Goal: Task Accomplishment & Management: Use online tool/utility

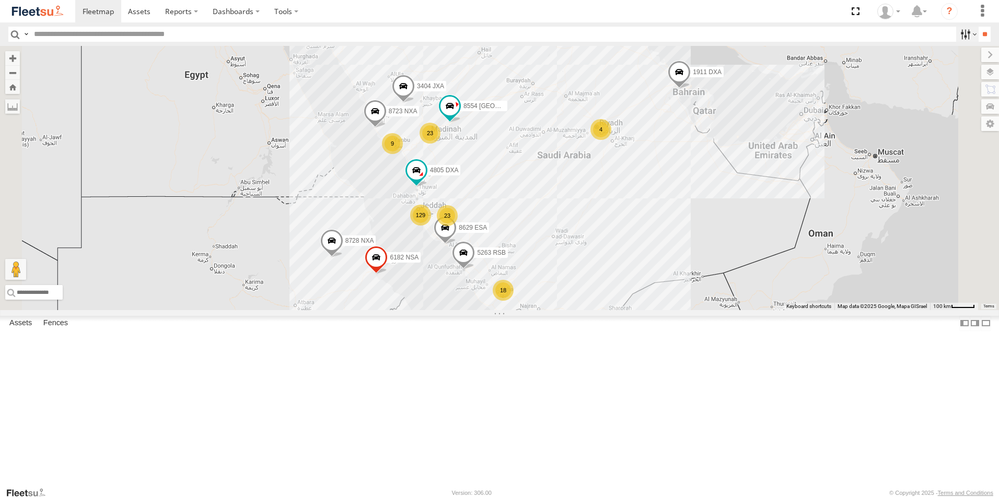
click at [959, 32] on label at bounding box center [967, 34] width 22 height 15
click at [0, 0] on span "Yanbu Outlet" at bounding box center [0, 0] width 0 height 0
drag, startPoint x: 978, startPoint y: 38, endPoint x: 926, endPoint y: 41, distance: 52.3
click at [978, 38] on input "**" at bounding box center [984, 34] width 12 height 15
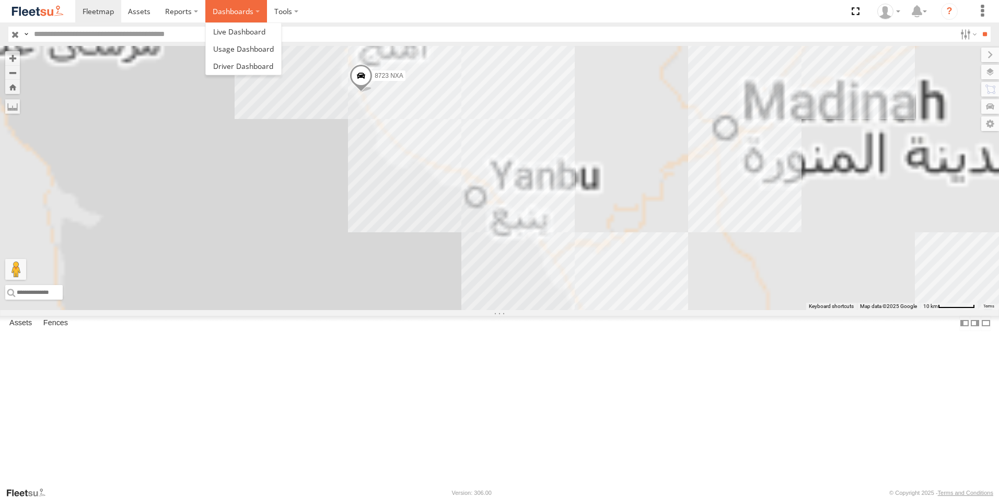
click at [226, 13] on label "Dashboards" at bounding box center [236, 11] width 62 height 22
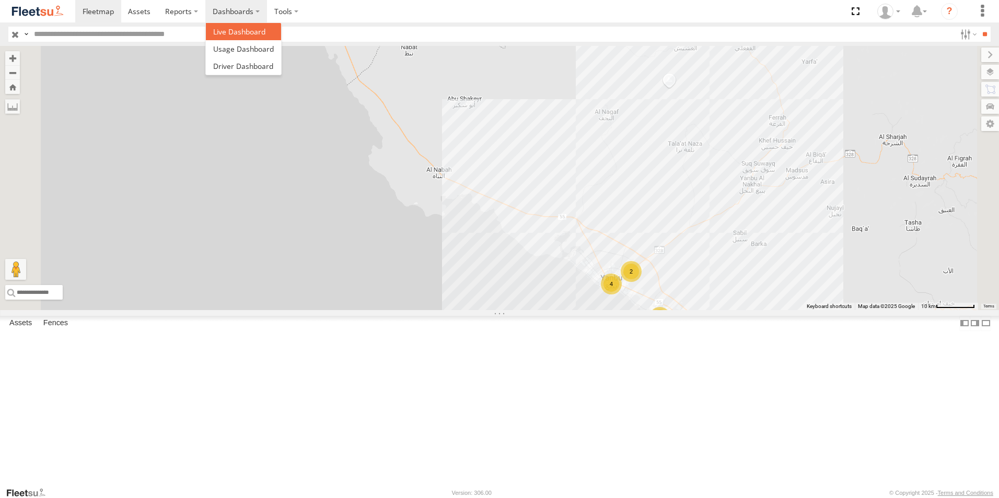
click at [224, 34] on span at bounding box center [239, 32] width 52 height 10
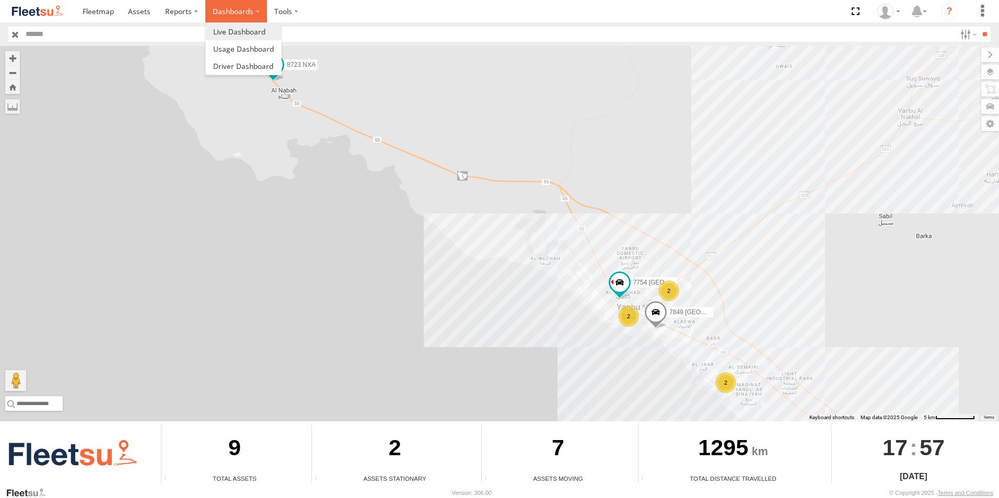
click at [252, 14] on label "Dashboards" at bounding box center [236, 11] width 62 height 22
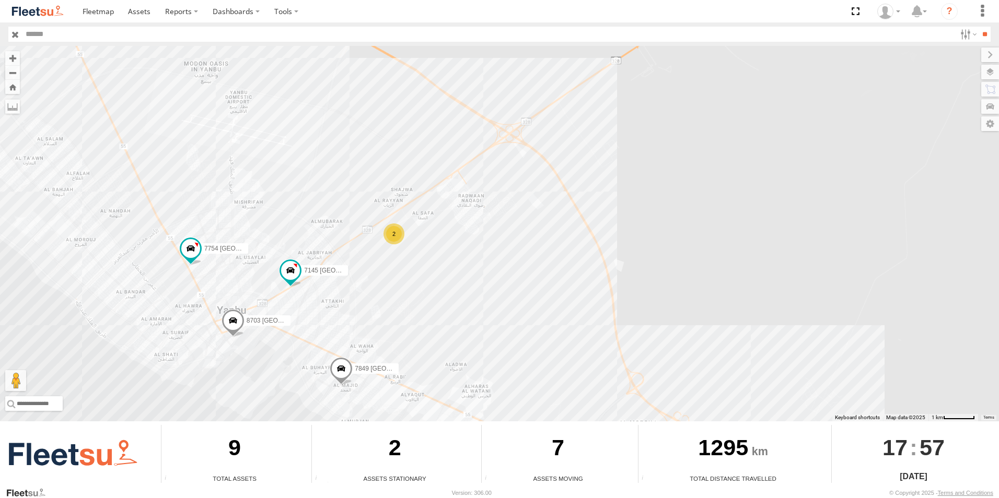
drag, startPoint x: 702, startPoint y: 386, endPoint x: 445, endPoint y: 343, distance: 260.1
click at [445, 343] on div "8723 NXA 8703 USA 7754 USA 7849 USA 7145 USA 2" at bounding box center [499, 234] width 999 height 376
click at [396, 236] on div "2" at bounding box center [394, 234] width 21 height 21
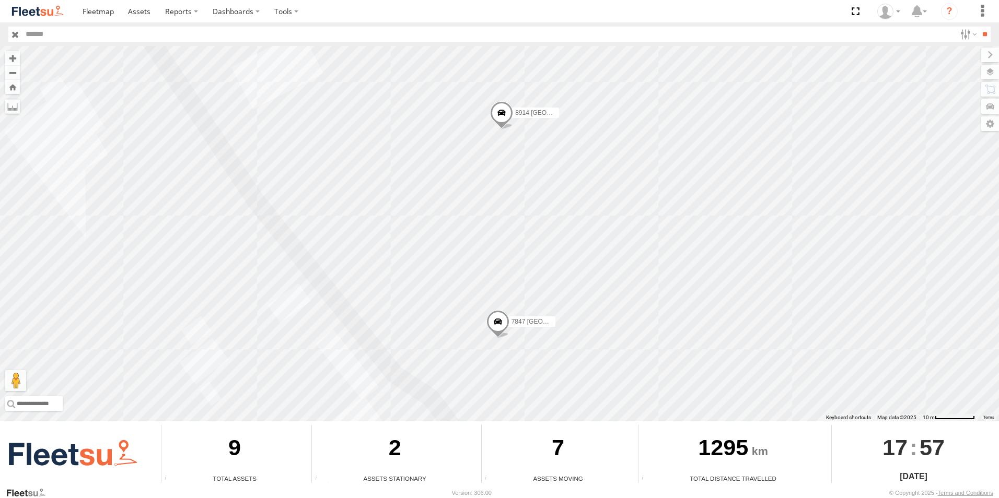
click at [496, 325] on span at bounding box center [497, 324] width 23 height 28
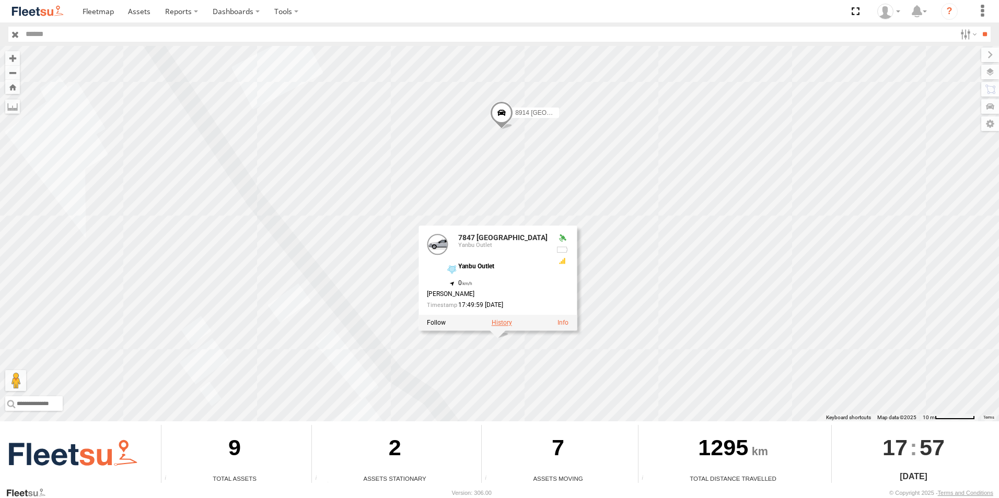
click at [507, 324] on label at bounding box center [501, 322] width 20 height 7
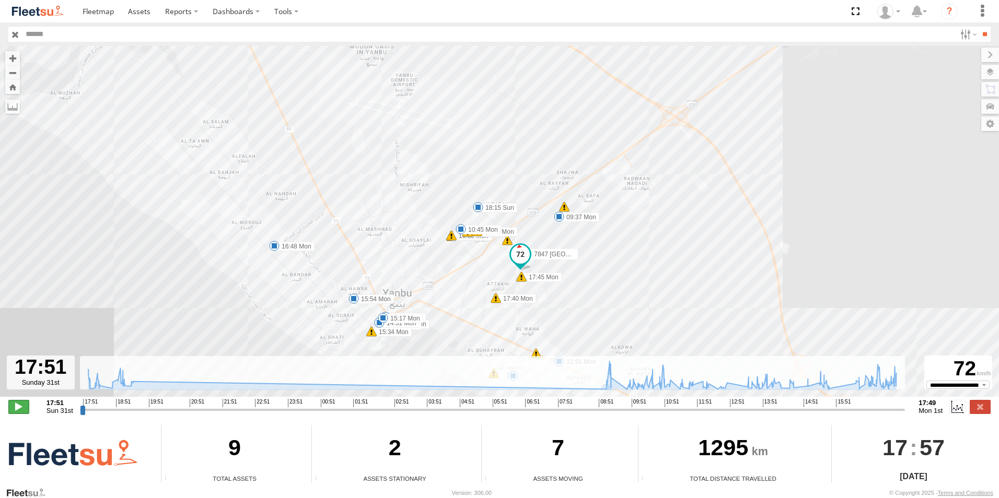
click at [20, 403] on span at bounding box center [18, 407] width 21 height 14
type input "**********"
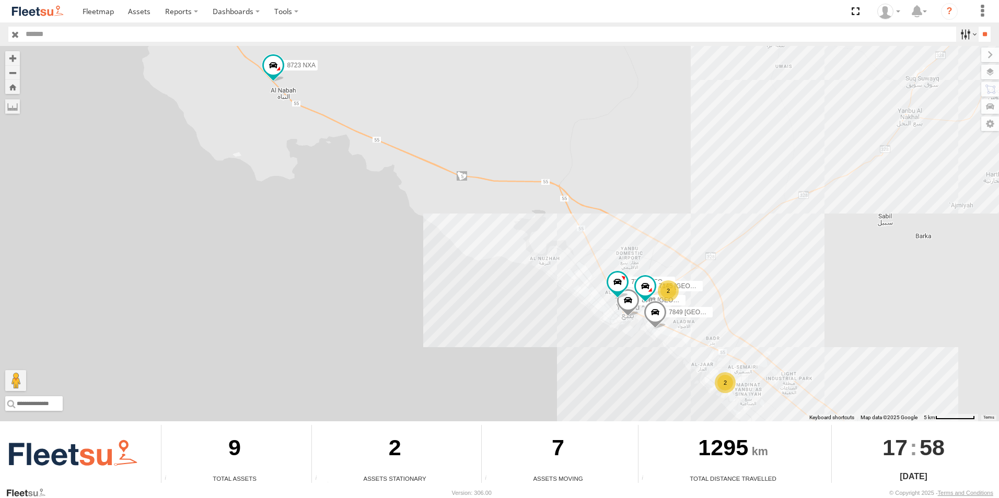
click at [957, 39] on label at bounding box center [967, 34] width 22 height 15
click at [980, 36] on input "**" at bounding box center [984, 34] width 12 height 15
click at [970, 36] on label at bounding box center [967, 34] width 22 height 15
click at [962, 30] on label at bounding box center [967, 34] width 22 height 15
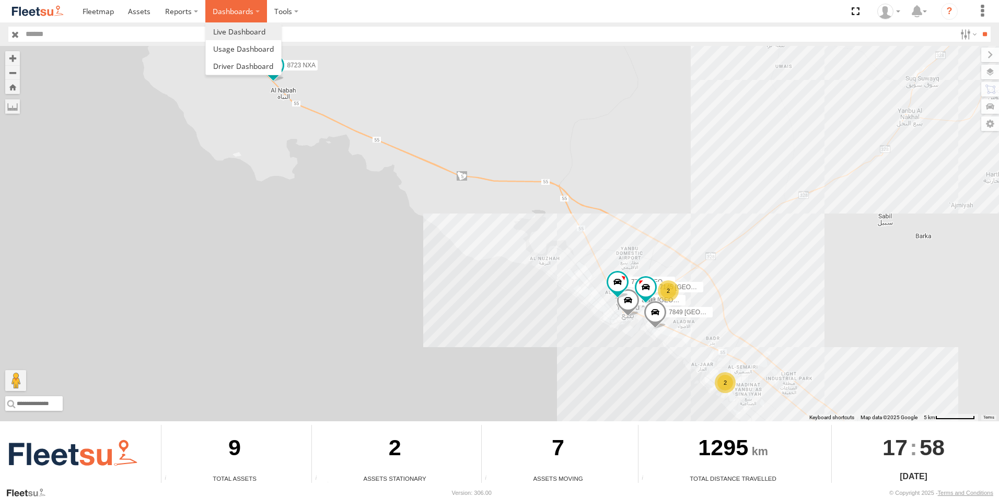
click at [227, 11] on label "Dashboards" at bounding box center [236, 11] width 62 height 22
click at [242, 34] on span at bounding box center [239, 32] width 52 height 10
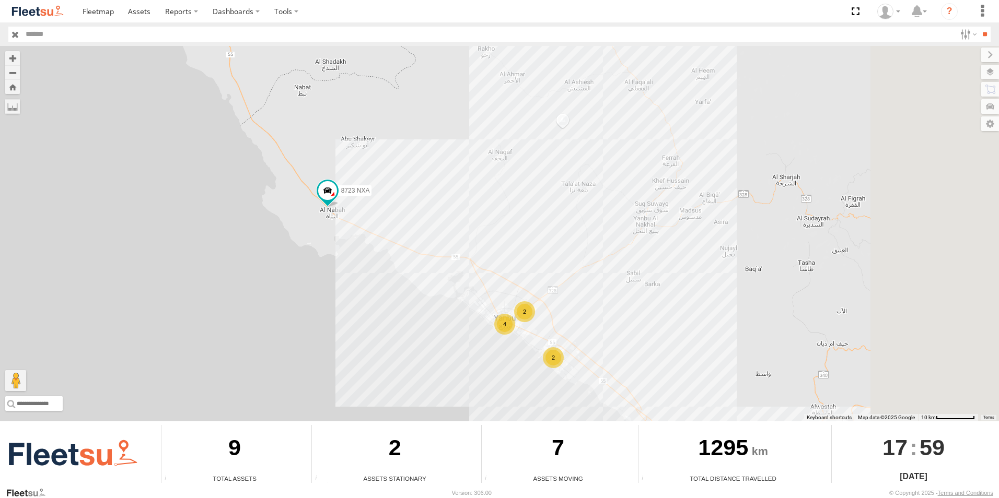
drag, startPoint x: 958, startPoint y: 279, endPoint x: 568, endPoint y: 326, distance: 393.0
click at [568, 326] on div "8723 NXA 4 2 2" at bounding box center [499, 234] width 999 height 376
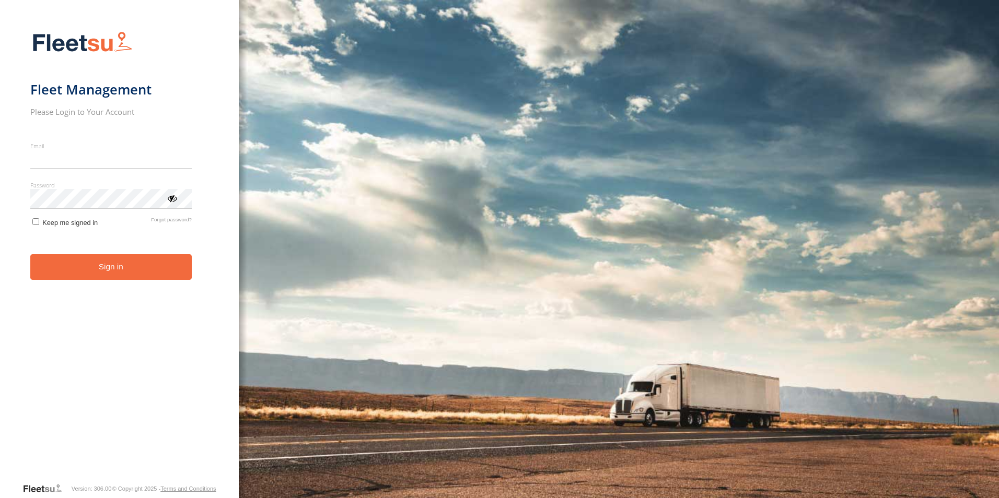
type input "**********"
click at [66, 280] on button "Sign in" at bounding box center [110, 267] width 161 height 26
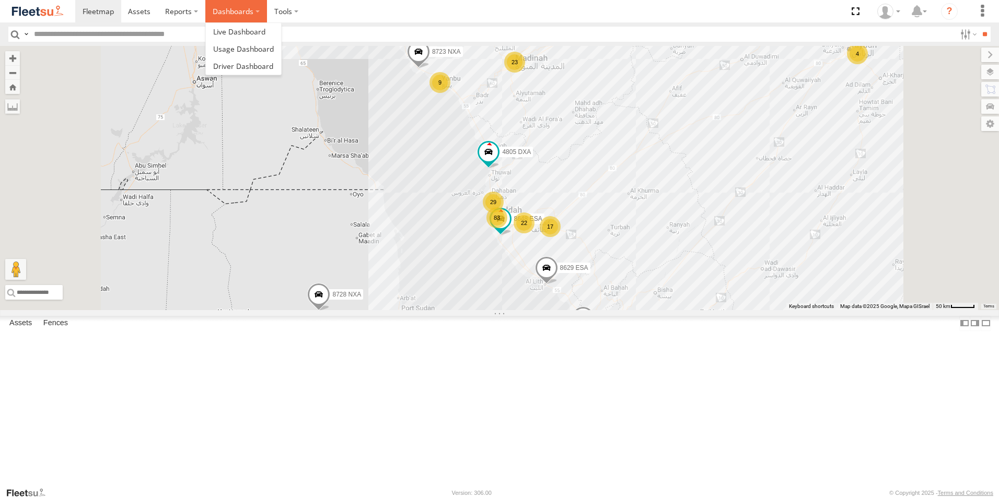
click at [229, 16] on label "Dashboards" at bounding box center [236, 11] width 62 height 22
click at [233, 34] on span at bounding box center [239, 32] width 52 height 10
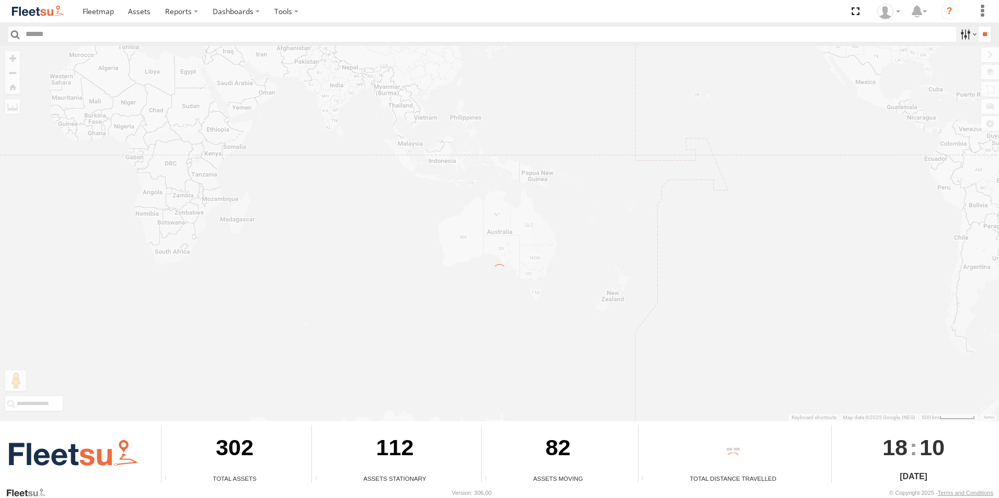
click at [958, 32] on label at bounding box center [967, 34] width 22 height 15
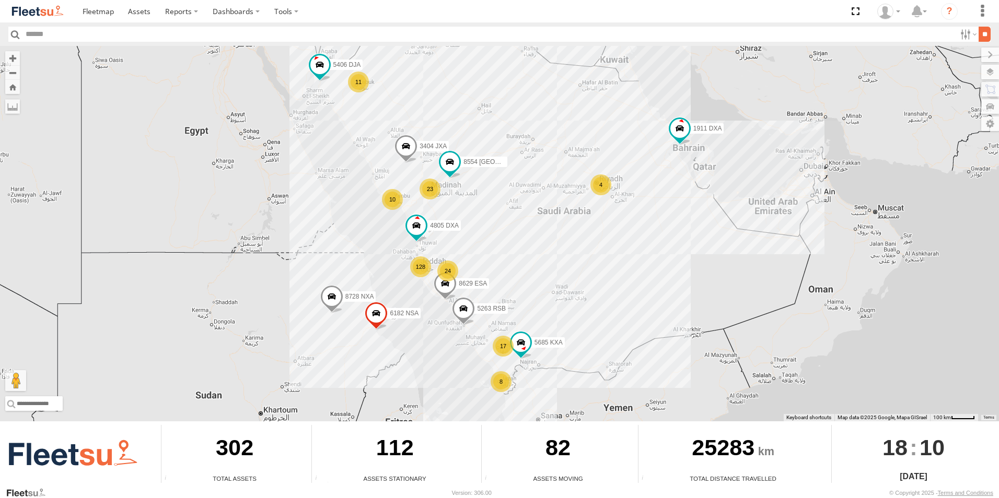
click at [978, 32] on input "**" at bounding box center [984, 34] width 12 height 15
click at [967, 33] on label at bounding box center [967, 34] width 22 height 15
click at [0, 0] on span "Yanbu Outlet" at bounding box center [0, 0] width 0 height 0
click at [978, 16] on label at bounding box center [981, 11] width 23 height 22
click at [735, 17] on section at bounding box center [535, 11] width 921 height 22
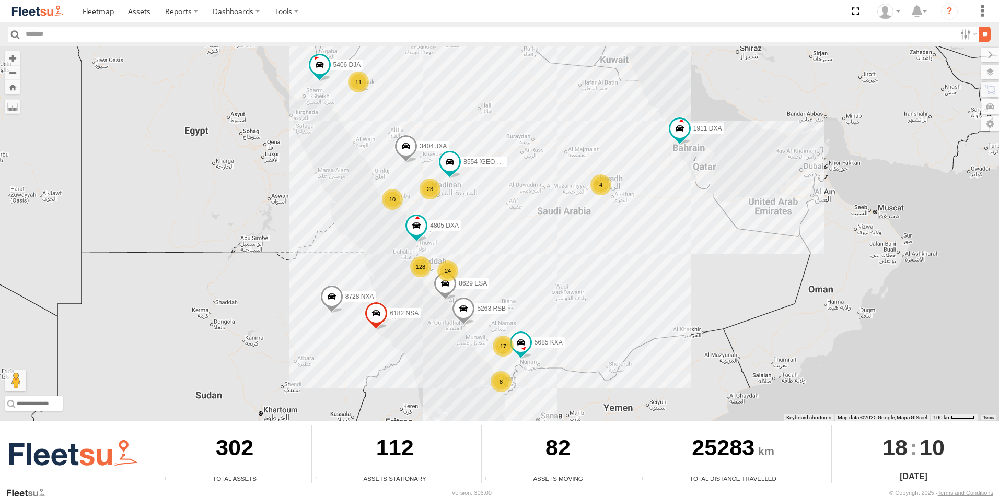
click at [978, 31] on input "**" at bounding box center [984, 34] width 12 height 15
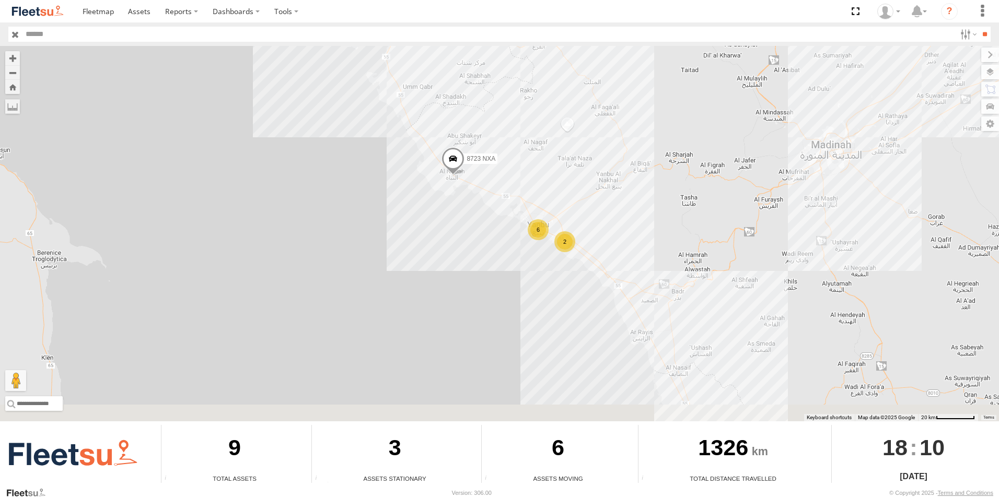
drag, startPoint x: 860, startPoint y: 256, endPoint x: 624, endPoint y: 227, distance: 237.9
click at [624, 227] on div "8723 NXA 6 2" at bounding box center [499, 234] width 999 height 376
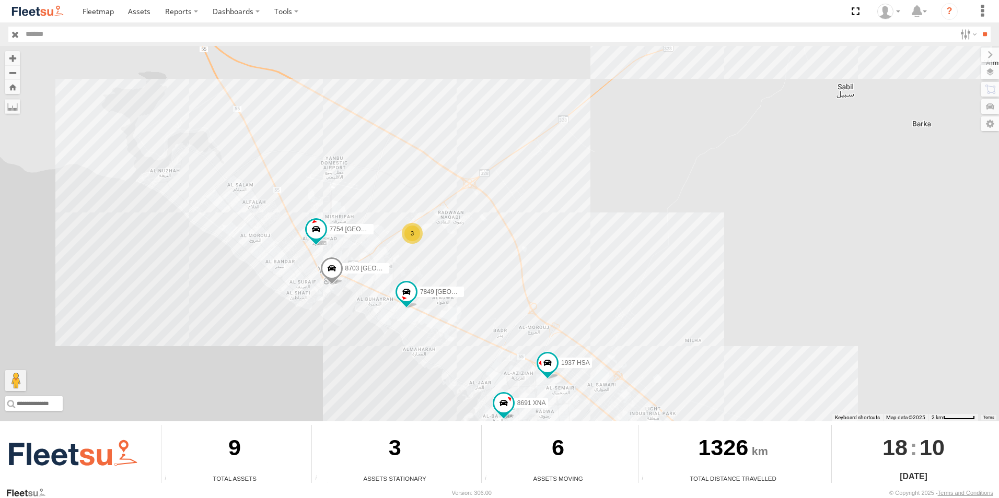
click at [409, 236] on div "3" at bounding box center [412, 233] width 21 height 21
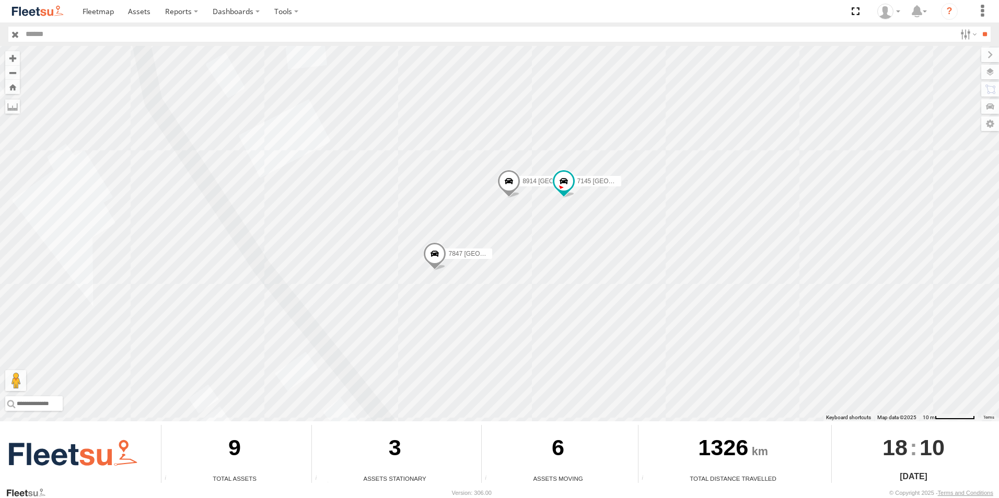
click at [435, 257] on span at bounding box center [434, 256] width 23 height 28
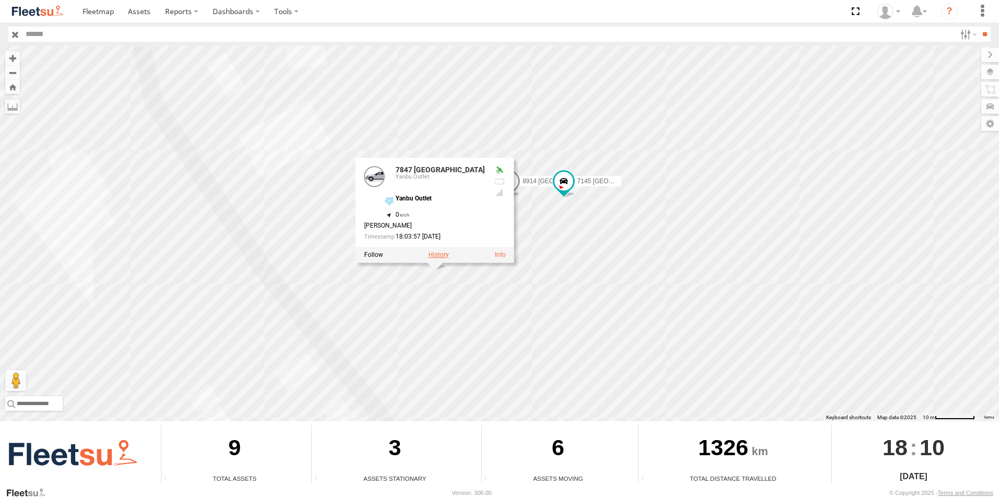
click at [435, 255] on label at bounding box center [438, 254] width 20 height 7
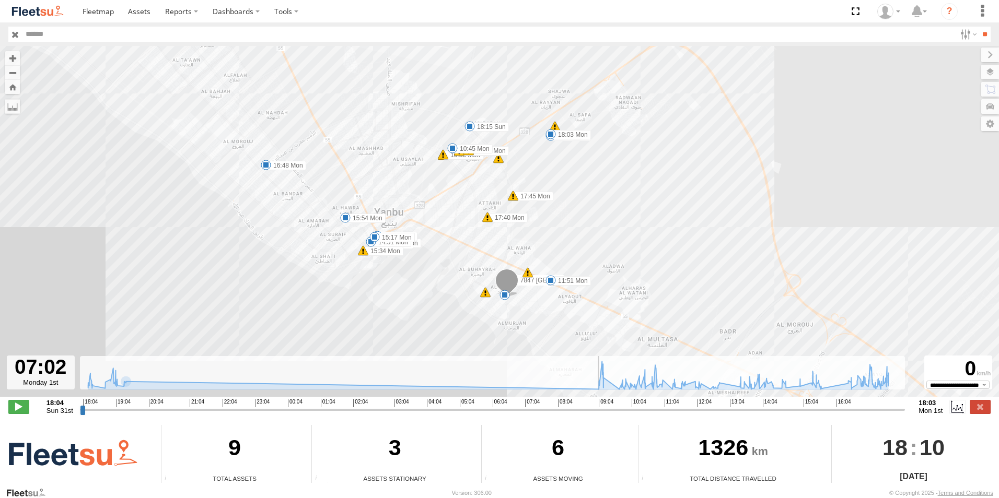
click at [525, 409] on input "range" at bounding box center [492, 410] width 825 height 10
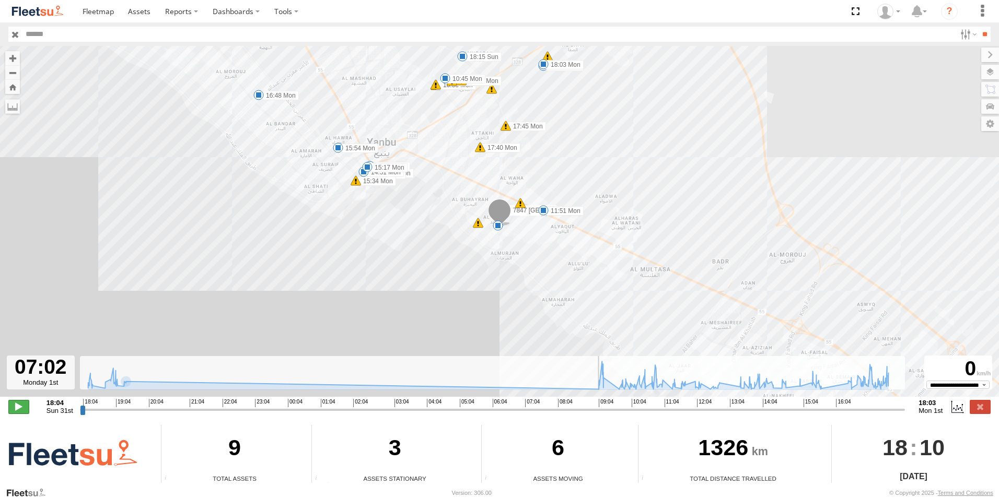
click at [13, 407] on span at bounding box center [18, 407] width 21 height 14
click at [600, 411] on input "range" at bounding box center [492, 410] width 825 height 10
type input "**********"
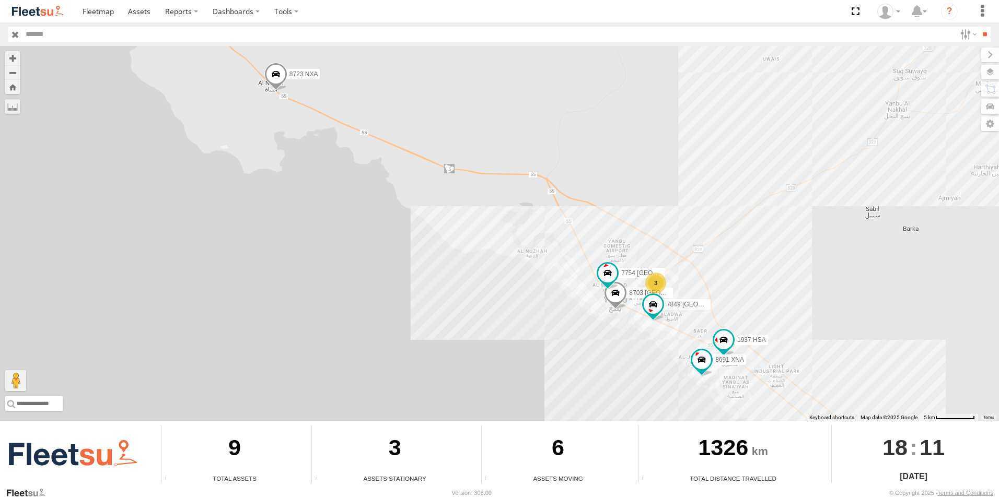
click at [662, 285] on div "3" at bounding box center [655, 283] width 21 height 21
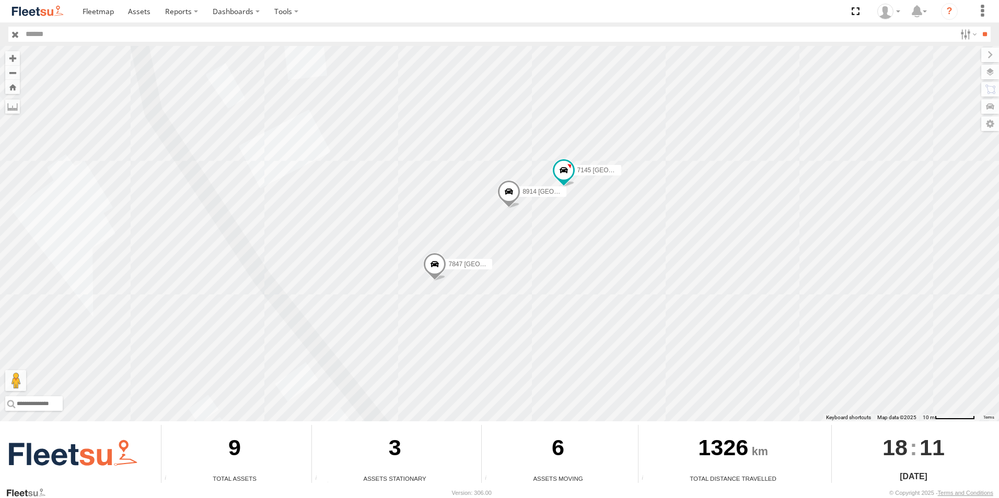
click at [441, 259] on span at bounding box center [434, 266] width 23 height 28
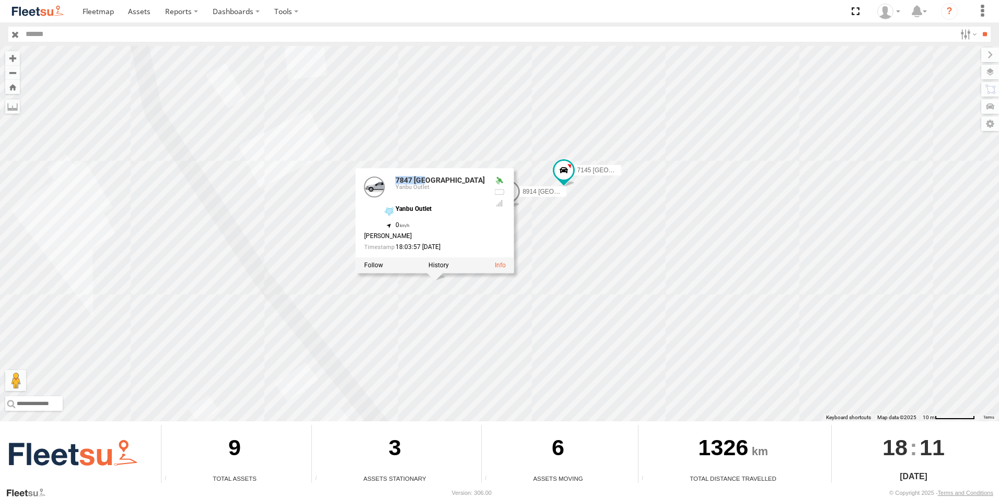
drag, startPoint x: 445, startPoint y: 183, endPoint x: 392, endPoint y: 178, distance: 53.0
click at [392, 178] on div "7847 USA Yanbu Outlet" at bounding box center [424, 189] width 121 height 25
copy div "7847 [GEOGRAPHIC_DATA]"
click at [56, 34] on input "text" at bounding box center [489, 34] width 934 height 15
paste input "********"
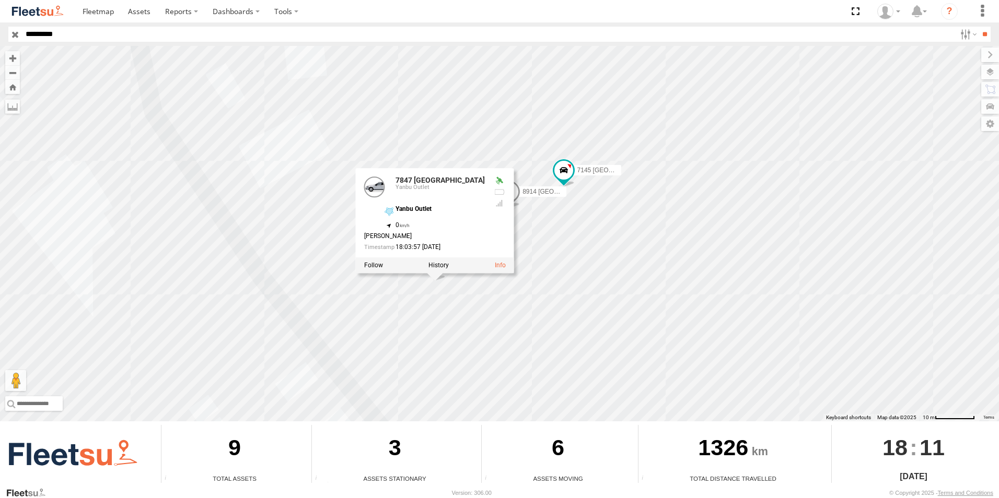
type input "********"
click at [978, 27] on input "**" at bounding box center [984, 34] width 12 height 15
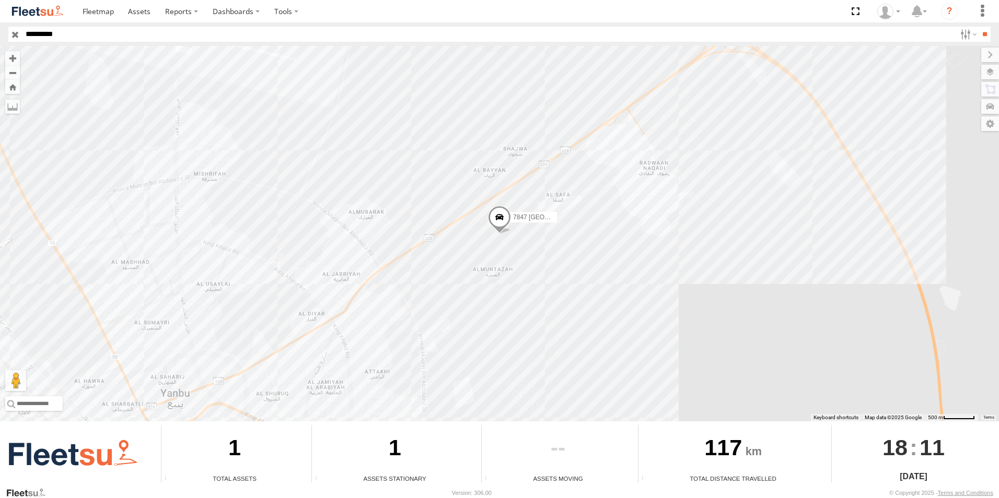
click at [513, 236] on div "7847 [GEOGRAPHIC_DATA]" at bounding box center [499, 234] width 999 height 376
click at [473, 221] on label at bounding box center [462, 220] width 34 height 7
click at [0, 0] on div "Mushrefa Nagadi Yanbu ×" at bounding box center [0, 0] width 0 height 0
click at [0, 0] on label "Close" at bounding box center [0, 0] width 0 height 0
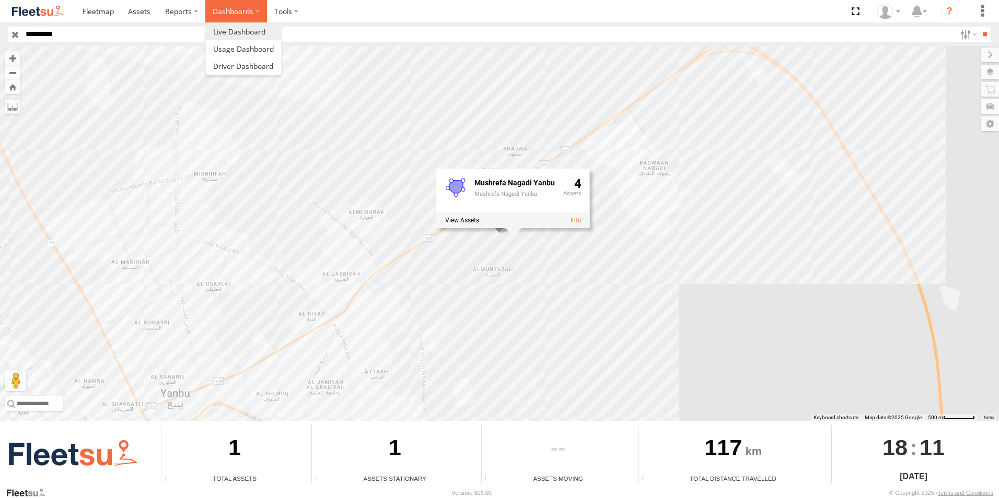
click at [234, 8] on label "Dashboards" at bounding box center [236, 11] width 62 height 22
click at [236, 31] on span at bounding box center [239, 32] width 52 height 10
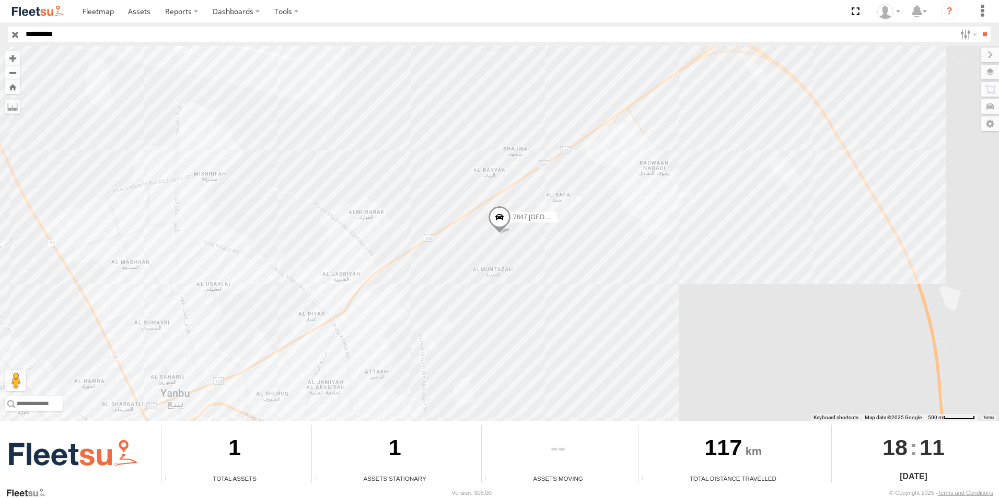
click at [506, 217] on span at bounding box center [499, 219] width 23 height 28
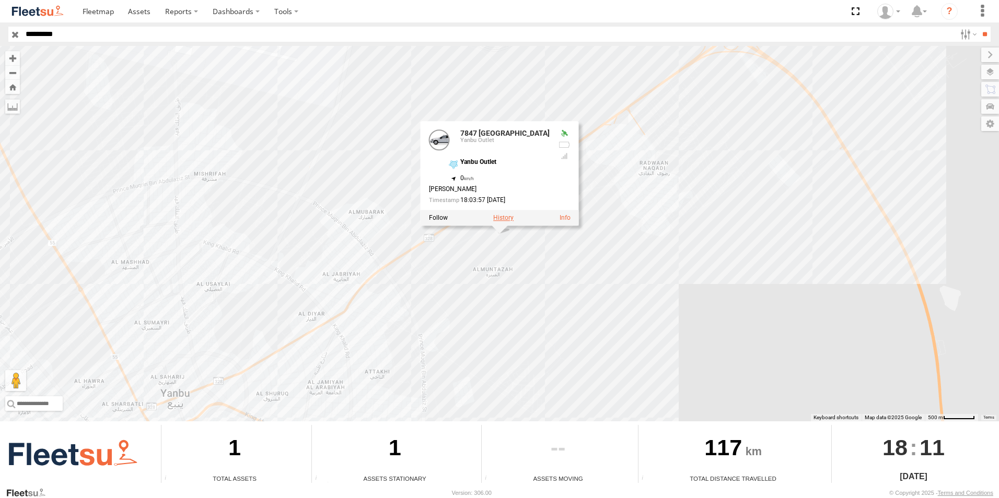
click at [497, 217] on label at bounding box center [503, 217] width 20 height 7
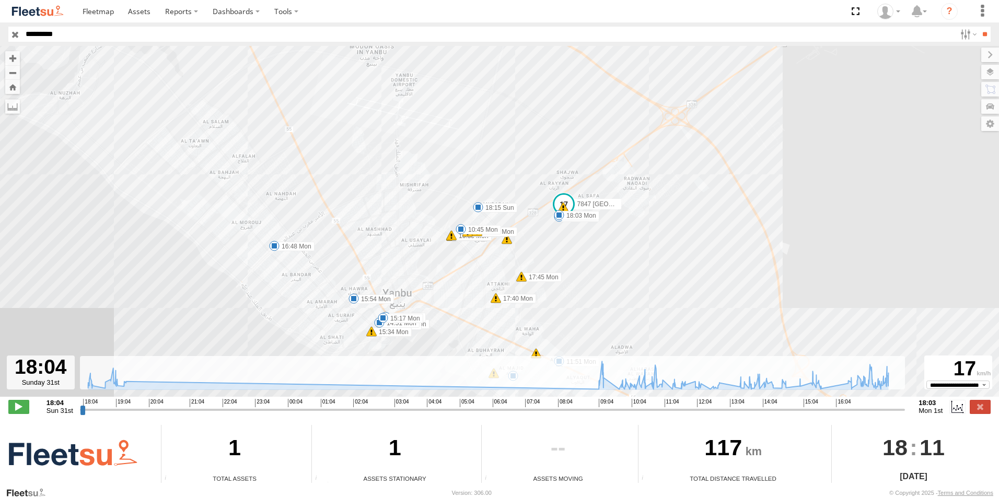
click at [601, 396] on div "7847 USA 18:15 Sun 09:37 Mon 10:35 Mon 10:35 Mon 10:45 Mon 10:47 Mon 10:49 Mon …" at bounding box center [499, 227] width 999 height 362
click at [21, 408] on span at bounding box center [18, 407] width 21 height 14
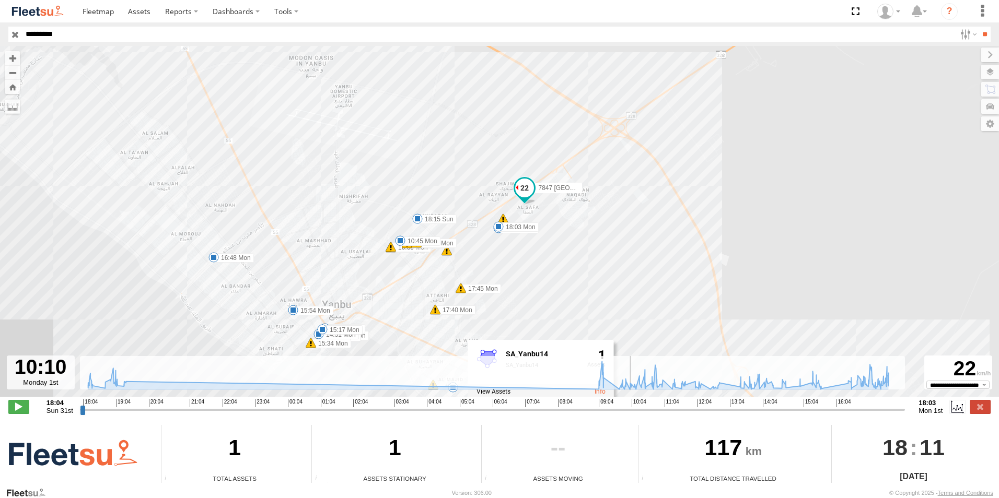
drag, startPoint x: 84, startPoint y: 409, endPoint x: 631, endPoint y: 409, distance: 547.9
click at [631, 409] on input "range" at bounding box center [492, 410] width 825 height 10
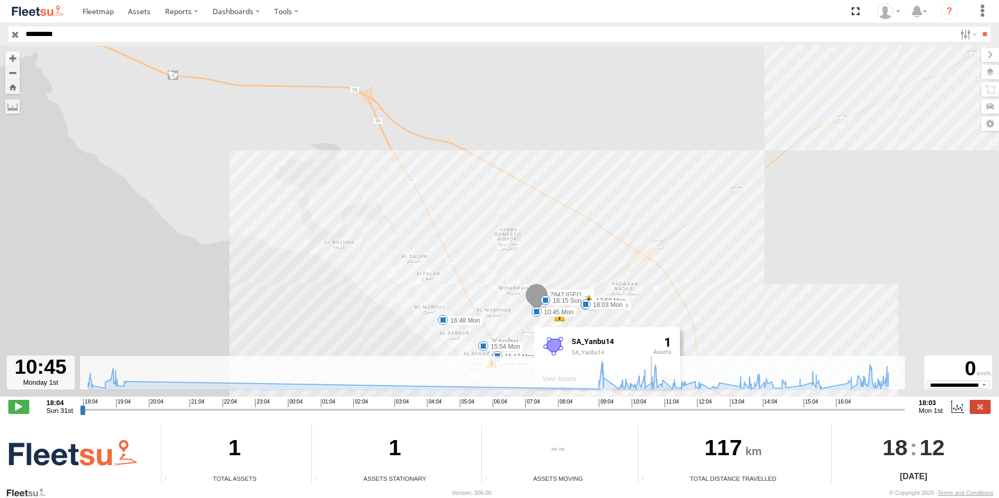
click at [834, 334] on div "7847 USA 18:15 Sun 09:37 Mon 10:45 Mon 14:40 Mon 14:44 Mon 14:46 Mon 14:51 Mon …" at bounding box center [499, 227] width 999 height 362
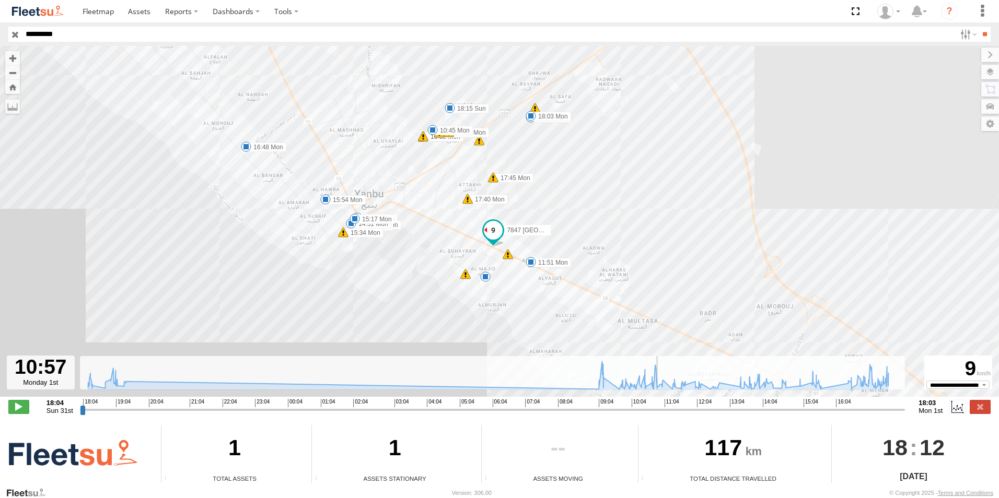
drag, startPoint x: 641, startPoint y: 294, endPoint x: 627, endPoint y: 223, distance: 71.9
click at [627, 223] on div "7847 USA 18:15 Sun 09:37 Mon 10:45 Mon 14:40 Mon 14:44 Mon 14:46 Mon 14:51 Mon …" at bounding box center [499, 227] width 999 height 362
type input "**********"
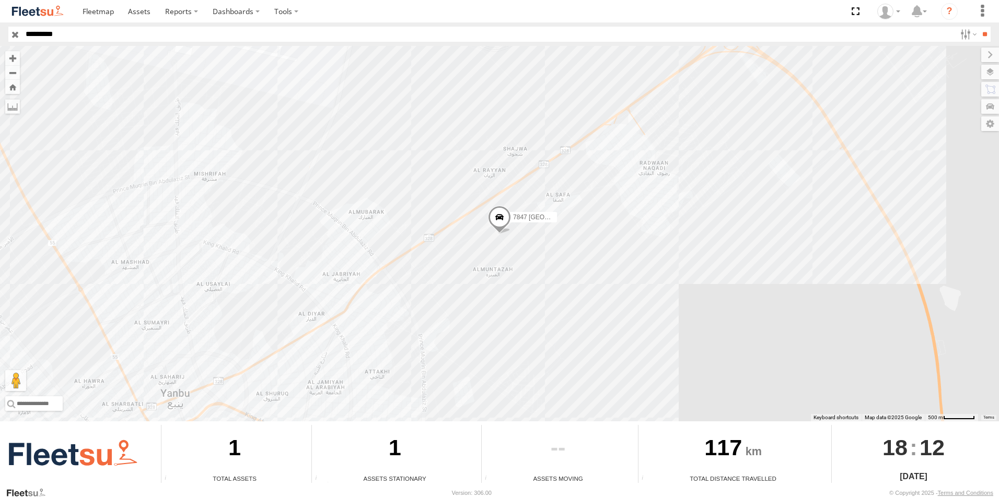
click at [517, 217] on span "7847 [GEOGRAPHIC_DATA]" at bounding box center [553, 216] width 81 height 7
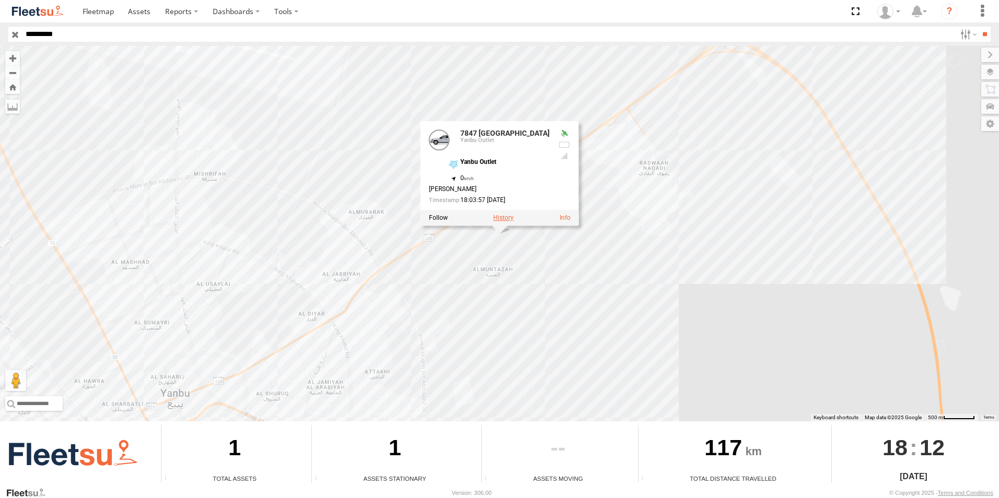
click at [510, 218] on label at bounding box center [503, 217] width 20 height 7
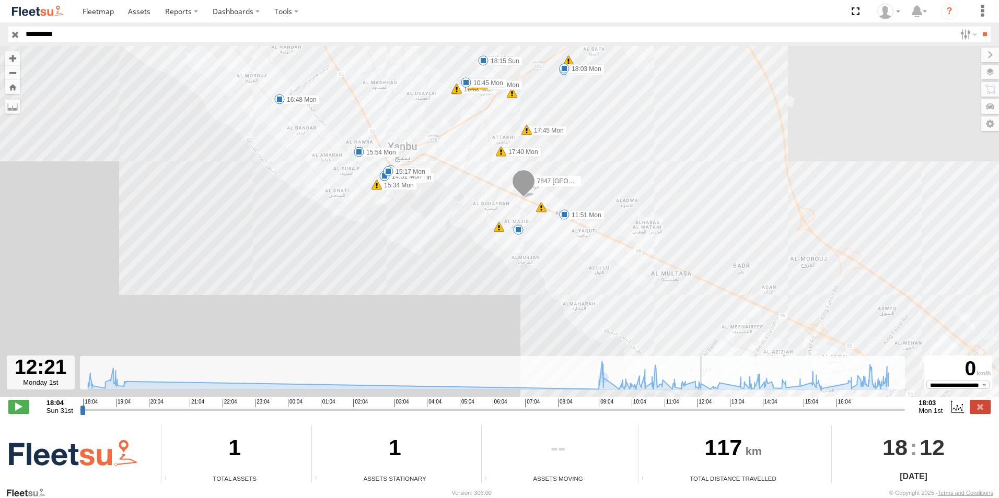
drag, startPoint x: 83, startPoint y: 414, endPoint x: 707, endPoint y: 416, distance: 623.6
click at [707, 415] on input "range" at bounding box center [492, 410] width 825 height 10
click at [22, 407] on span at bounding box center [18, 407] width 21 height 14
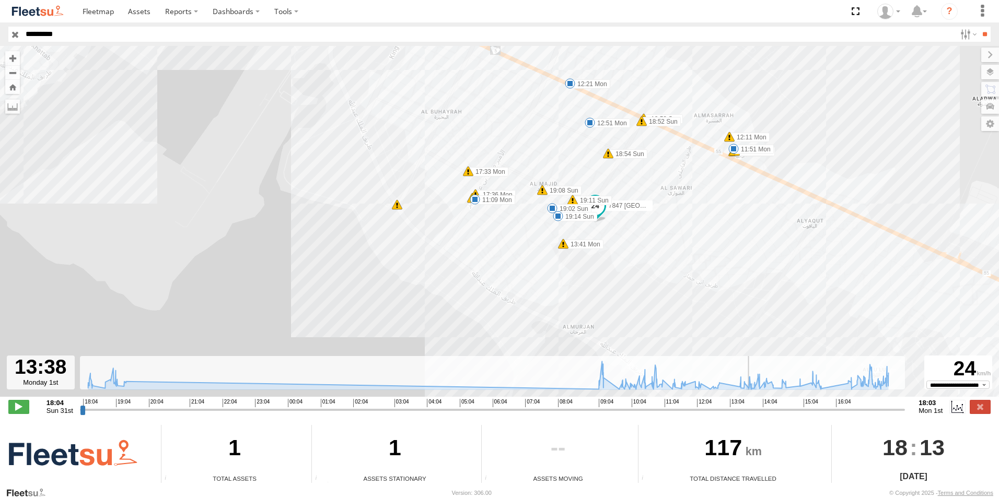
type input "**********"
